Goal: Task Accomplishment & Management: Use online tool/utility

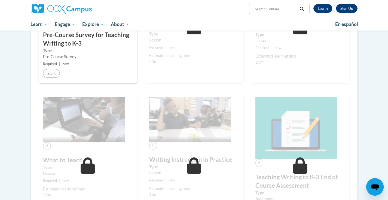
scroll to position [172, 0]
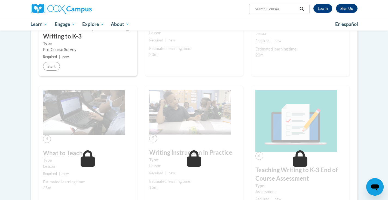
click at [326, 2] on div "Sign Up Log In Search Search..." at bounding box center [249, 7] width 223 height 14
click at [326, 3] on div "Sign Up Log In Search Search..." at bounding box center [249, 7] width 223 height 14
click at [323, 10] on link "Log In" at bounding box center [322, 8] width 19 height 9
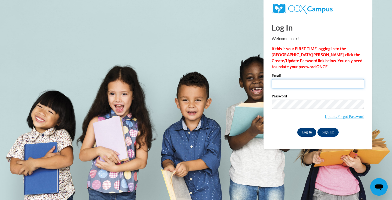
type input "asakovitz@sasd.net"
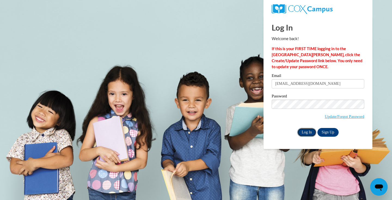
click at [309, 132] on input "Log In" at bounding box center [306, 132] width 19 height 9
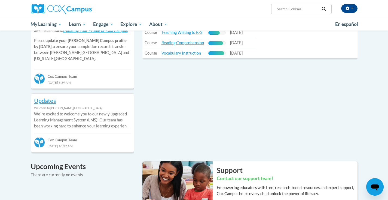
scroll to position [224, 0]
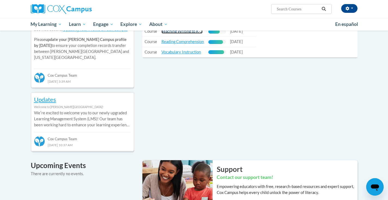
click at [189, 33] on link "Teaching Writing to K-3" at bounding box center [181, 31] width 41 height 5
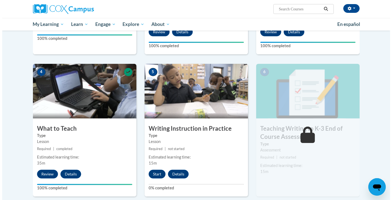
scroll to position [248, 0]
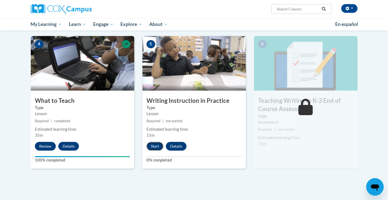
click at [155, 148] on button "Start" at bounding box center [154, 146] width 17 height 9
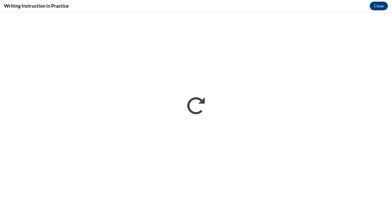
scroll to position [0, 0]
